Goal: Task Accomplishment & Management: Complete application form

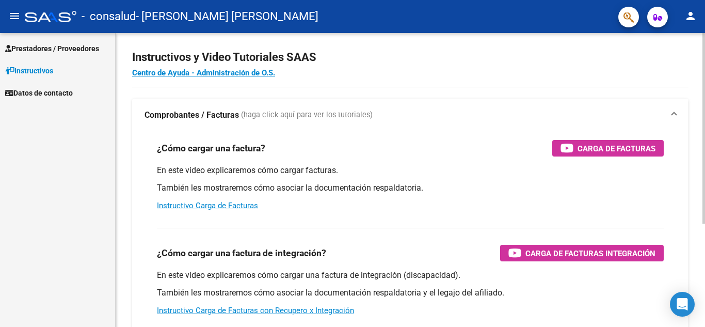
scroll to position [9, 0]
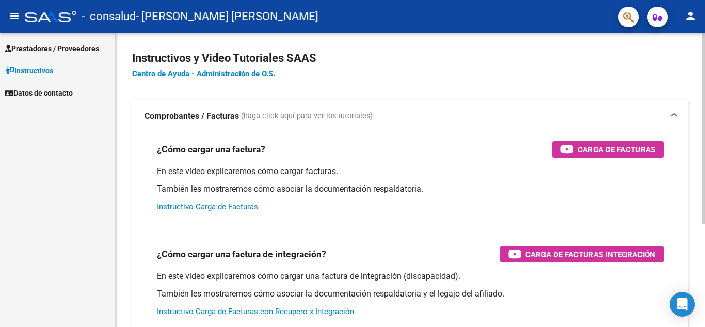
click at [210, 207] on link "Instructivo Carga de Facturas" at bounding box center [207, 206] width 101 height 9
click at [85, 50] on span "Prestadores / Proveedores" at bounding box center [52, 48] width 94 height 11
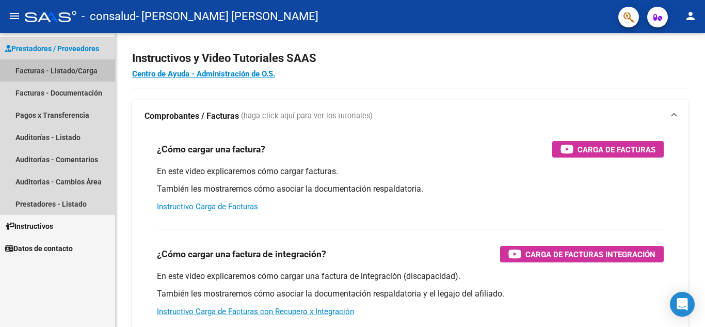
click at [48, 65] on link "Facturas - Listado/Carga" at bounding box center [57, 70] width 115 height 22
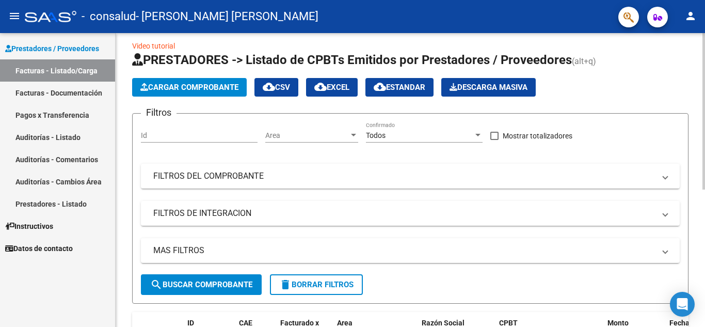
click at [185, 89] on span "Cargar Comprobante" at bounding box center [189, 87] width 98 height 9
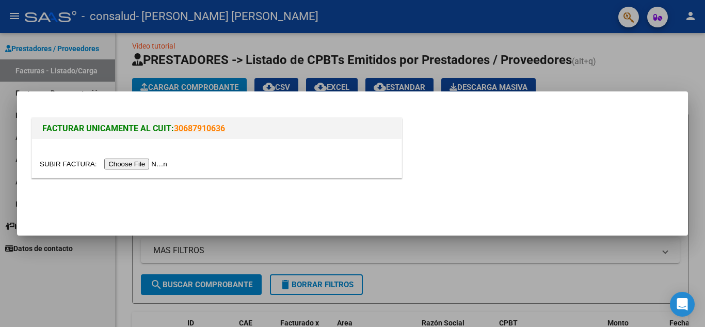
click at [136, 164] on input "file" at bounding box center [105, 163] width 131 height 11
click at [153, 168] on input "file" at bounding box center [105, 163] width 131 height 11
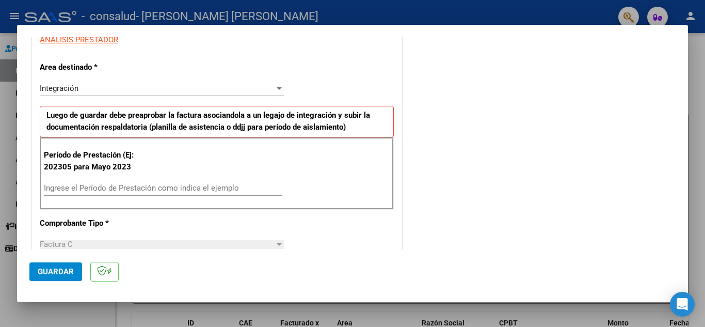
scroll to position [215, 0]
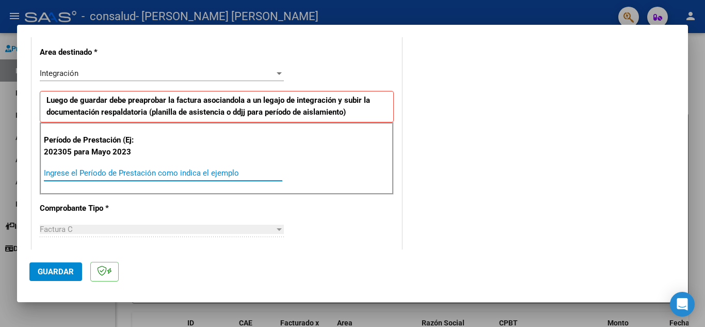
click at [143, 174] on input "Ingrese el Período de Prestación como indica el ejemplo" at bounding box center [163, 172] width 239 height 9
type input "202507"
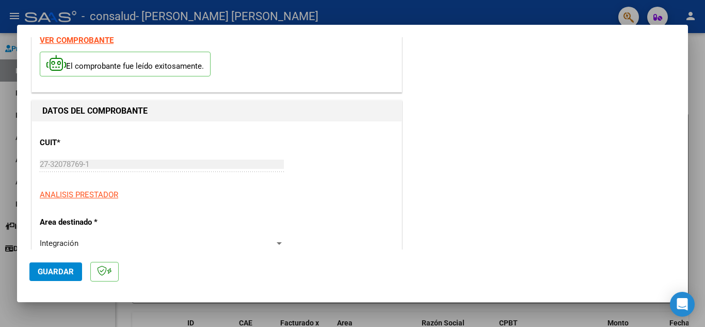
scroll to position [0, 0]
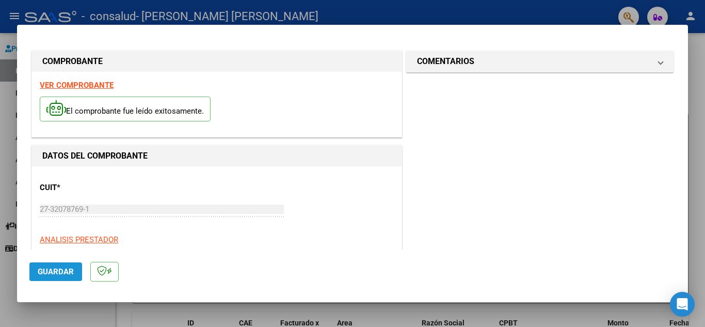
click at [49, 274] on span "Guardar" at bounding box center [56, 271] width 36 height 9
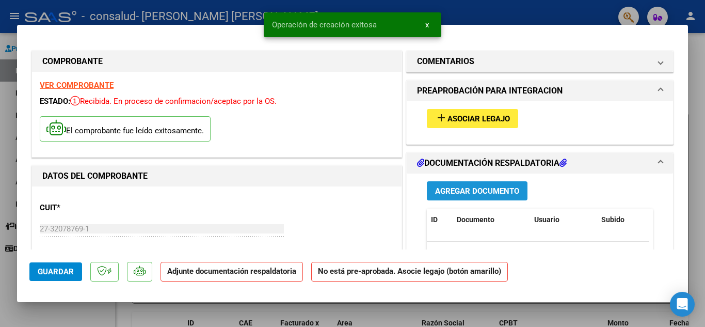
click at [459, 190] on span "Agregar Documento" at bounding box center [477, 190] width 84 height 9
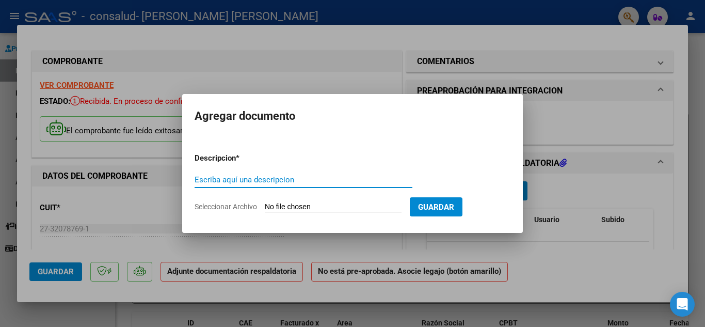
click at [297, 180] on input "Escriba aquí una descripcion" at bounding box center [304, 179] width 218 height 9
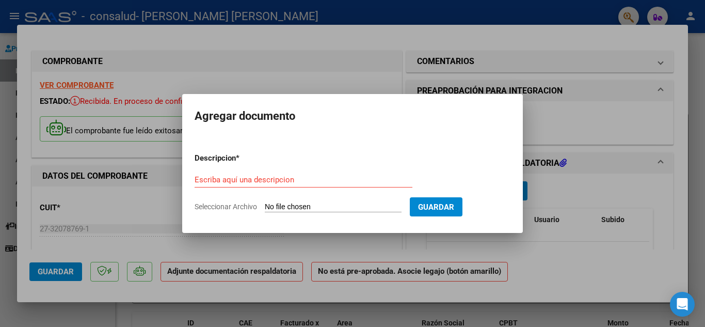
click at [335, 205] on input "Seleccionar Archivo" at bounding box center [333, 207] width 137 height 10
type input "C:\fakepath\planilla [PERSON_NAME][DATE].pdf"
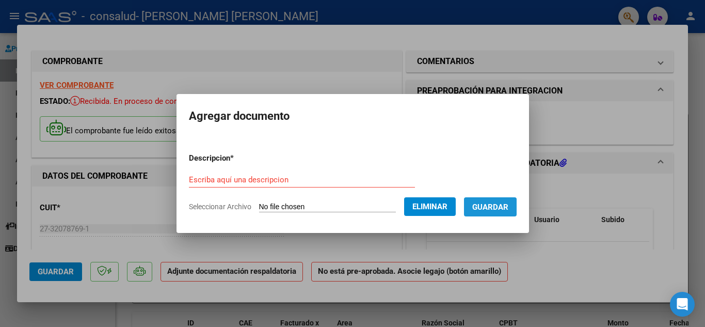
click at [496, 208] on span "Guardar" at bounding box center [490, 206] width 36 height 9
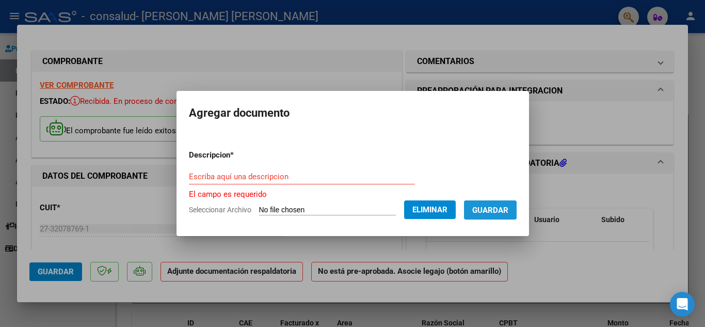
click at [496, 210] on span "Guardar" at bounding box center [490, 209] width 36 height 9
click at [494, 210] on span "Guardar" at bounding box center [490, 209] width 36 height 9
click at [296, 177] on input "Escriba aquí una descripcion" at bounding box center [302, 176] width 226 height 9
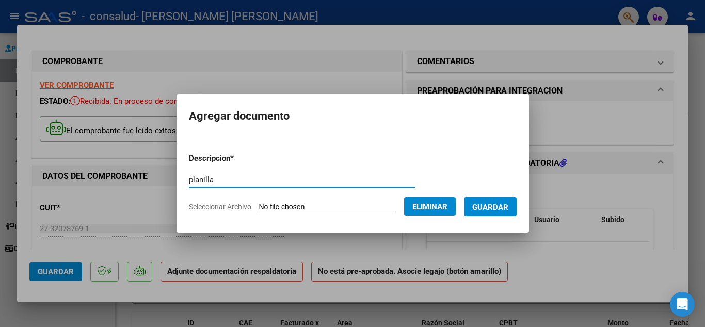
type input "planilla"
click at [495, 203] on span "Guardar" at bounding box center [490, 206] width 36 height 9
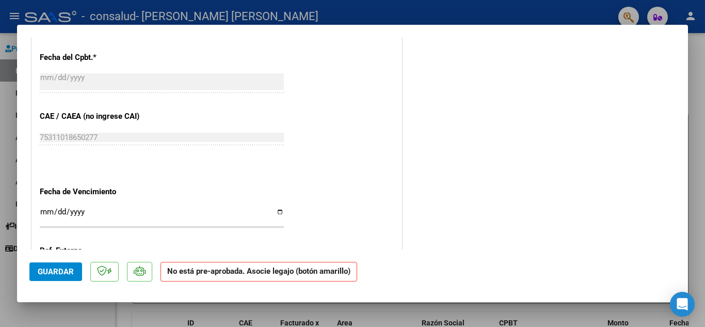
scroll to position [685, 0]
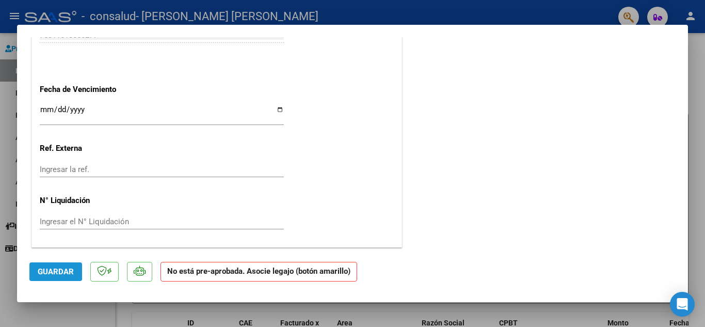
click at [56, 273] on span "Guardar" at bounding box center [56, 271] width 36 height 9
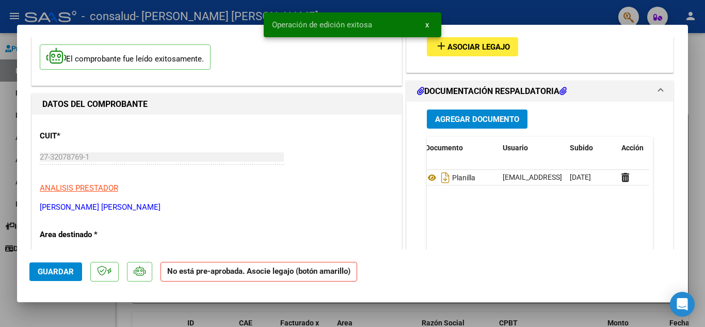
scroll to position [0, 32]
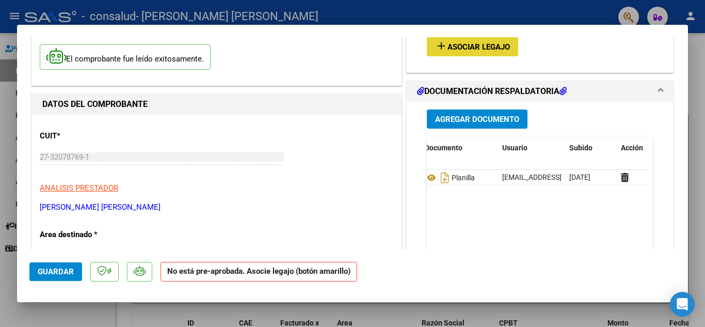
click at [476, 42] on span "Asociar Legajo" at bounding box center [479, 46] width 62 height 9
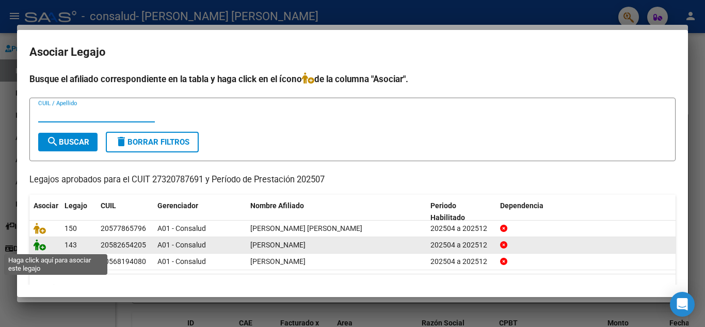
click at [45, 249] on icon at bounding box center [40, 244] width 12 height 11
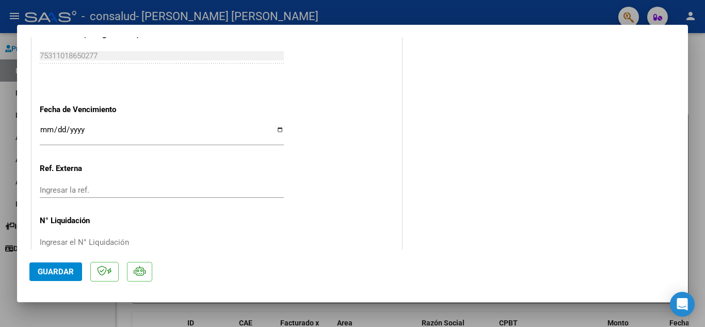
scroll to position [694, 0]
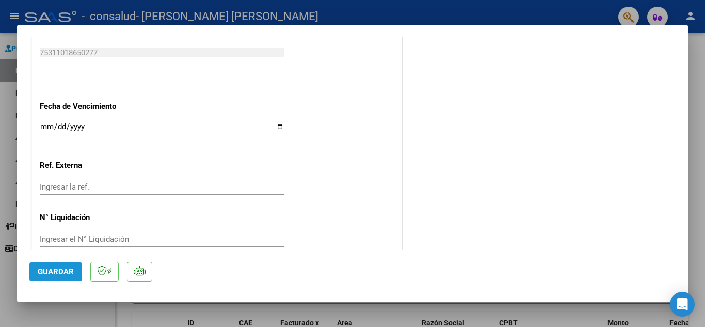
click at [58, 274] on span "Guardar" at bounding box center [56, 271] width 36 height 9
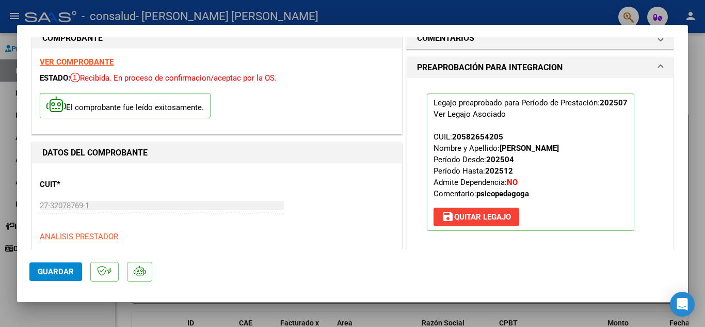
scroll to position [0, 0]
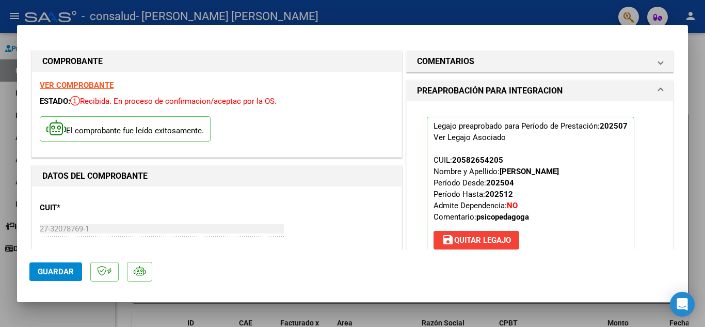
click at [10, 183] on div at bounding box center [352, 163] width 705 height 327
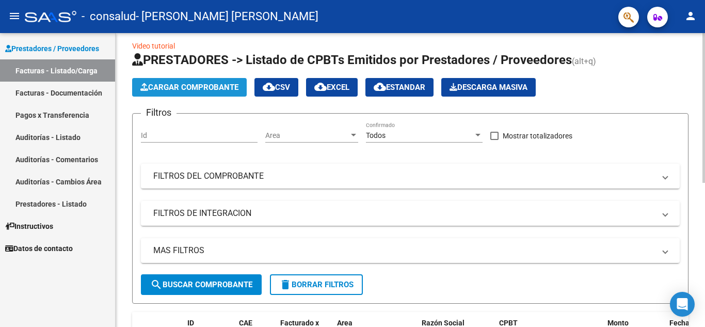
click at [192, 89] on span "Cargar Comprobante" at bounding box center [189, 87] width 98 height 9
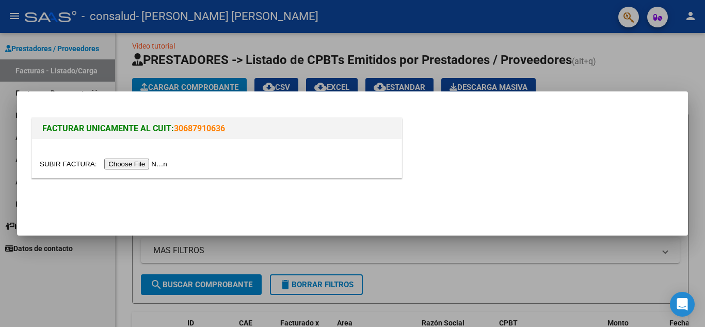
click at [143, 166] on input "file" at bounding box center [105, 163] width 131 height 11
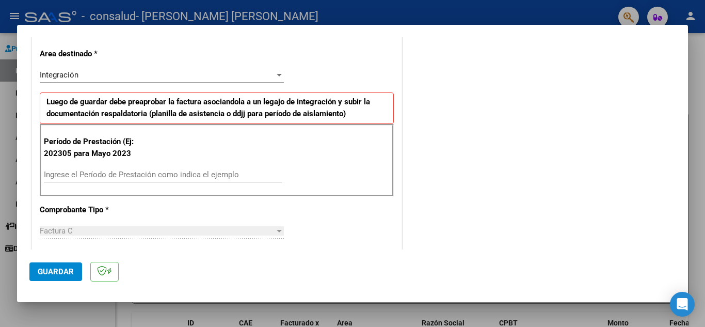
scroll to position [214, 0]
click at [99, 174] on input "Ingrese el Período de Prestación como indica el ejemplo" at bounding box center [163, 173] width 239 height 9
type input "202507"
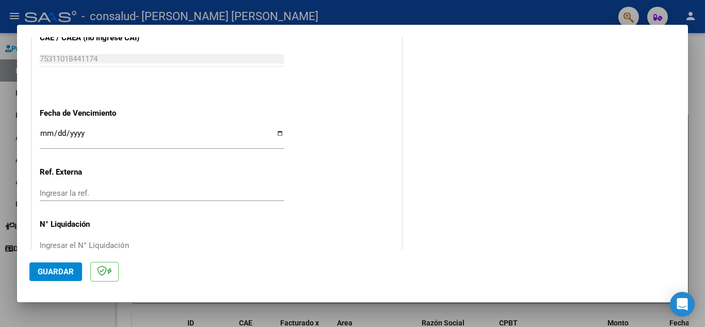
scroll to position [677, 0]
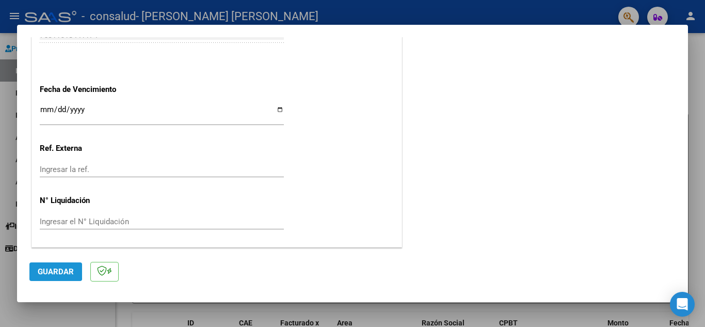
click at [42, 271] on span "Guardar" at bounding box center [56, 271] width 36 height 9
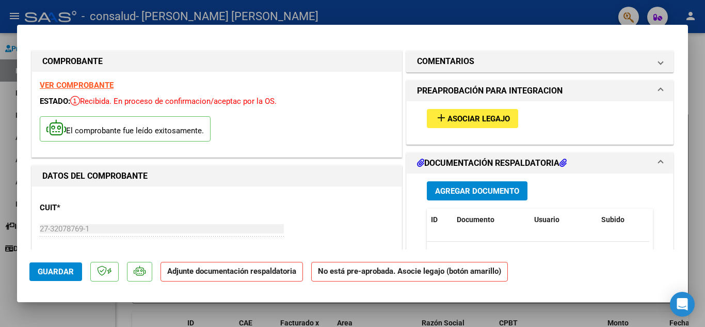
scroll to position [93, 0]
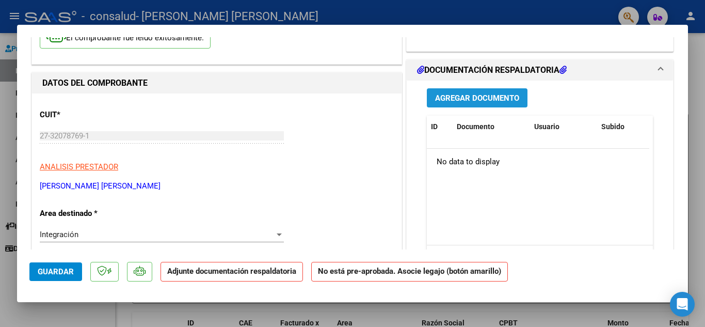
click at [479, 101] on span "Agregar Documento" at bounding box center [477, 97] width 84 height 9
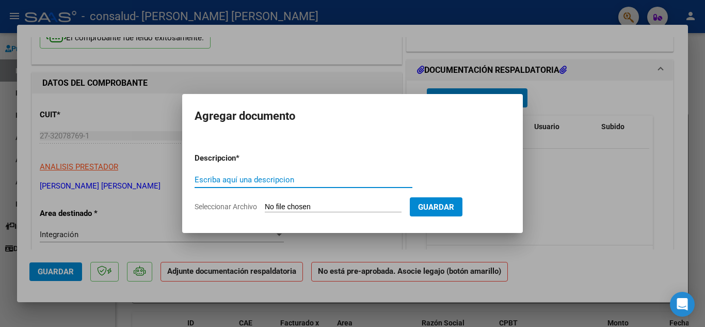
click at [290, 206] on input "Seleccionar Archivo" at bounding box center [333, 207] width 137 height 10
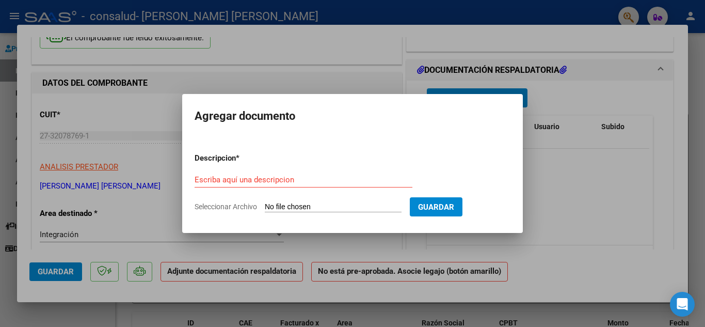
type input "C:\fakepath\planilla [PERSON_NAME][DATE].pdf"
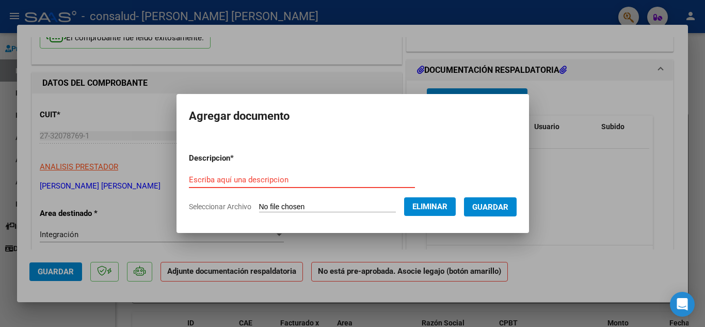
click at [240, 180] on input "Escriba aquí una descripcion" at bounding box center [302, 179] width 226 height 9
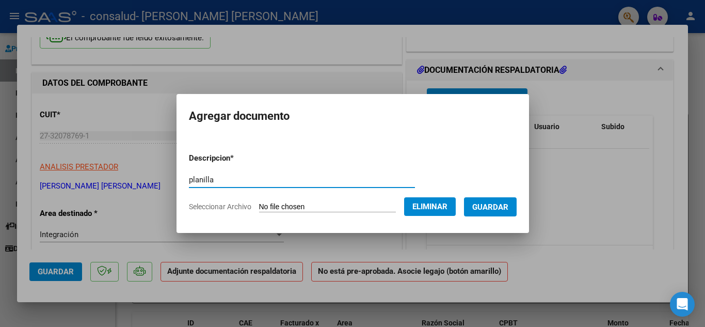
type input "planilla"
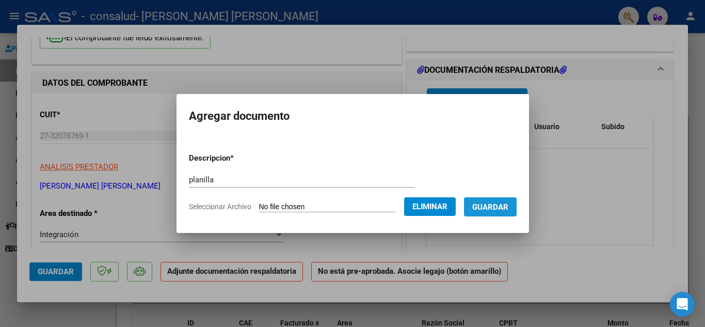
click at [502, 207] on span "Guardar" at bounding box center [490, 206] width 36 height 9
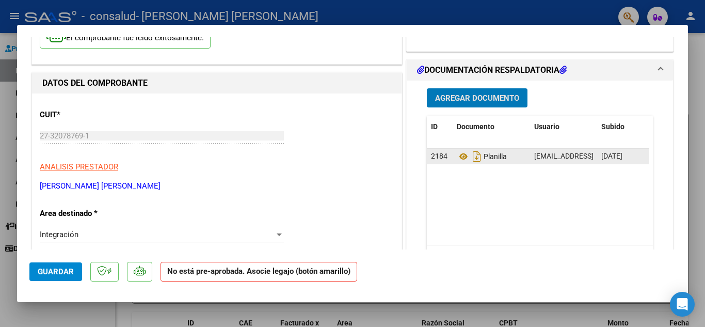
scroll to position [0, 0]
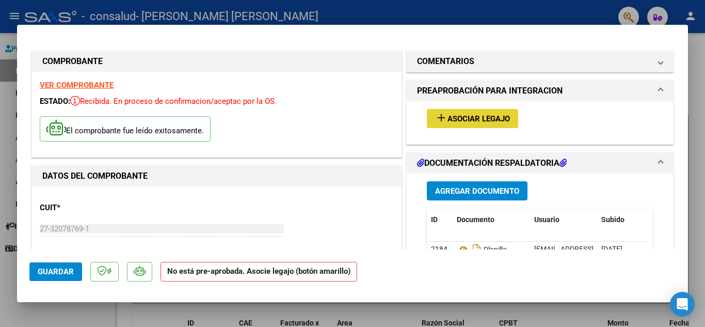
click at [467, 118] on span "Asociar Legajo" at bounding box center [479, 118] width 62 height 9
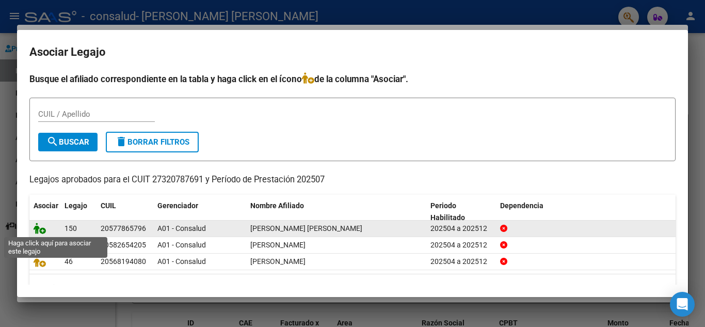
click at [43, 230] on icon at bounding box center [40, 228] width 12 height 11
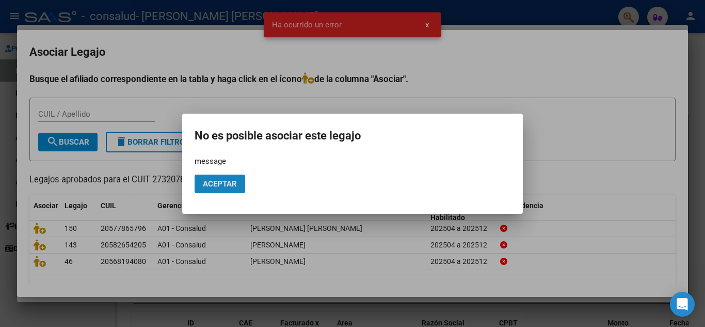
click at [224, 182] on span "Aceptar" at bounding box center [220, 183] width 34 height 9
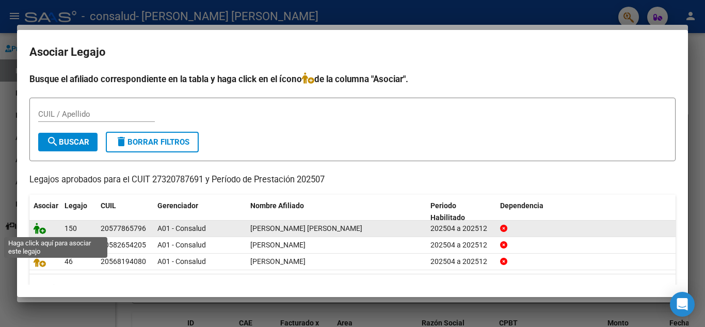
click at [42, 232] on icon at bounding box center [40, 228] width 12 height 11
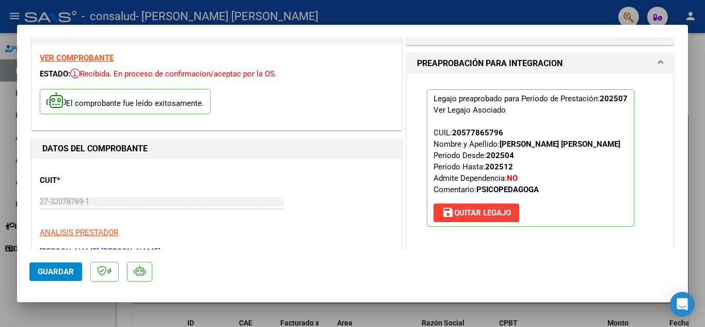
scroll to position [81, 0]
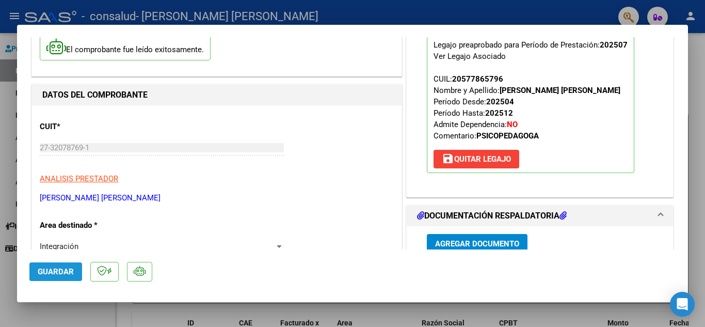
click at [47, 273] on span "Guardar" at bounding box center [56, 271] width 36 height 9
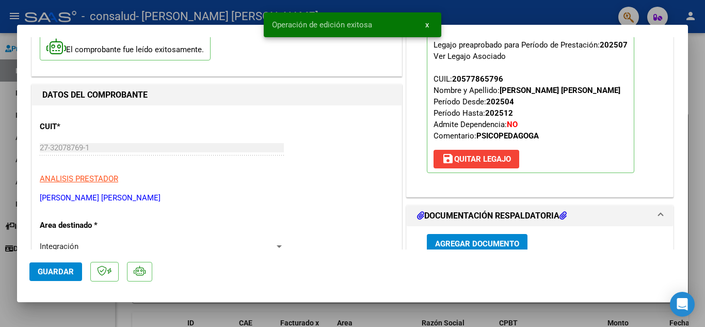
click at [7, 131] on div at bounding box center [352, 163] width 705 height 327
type input "$ 0,00"
